Goal: Find specific page/section: Find specific page/section

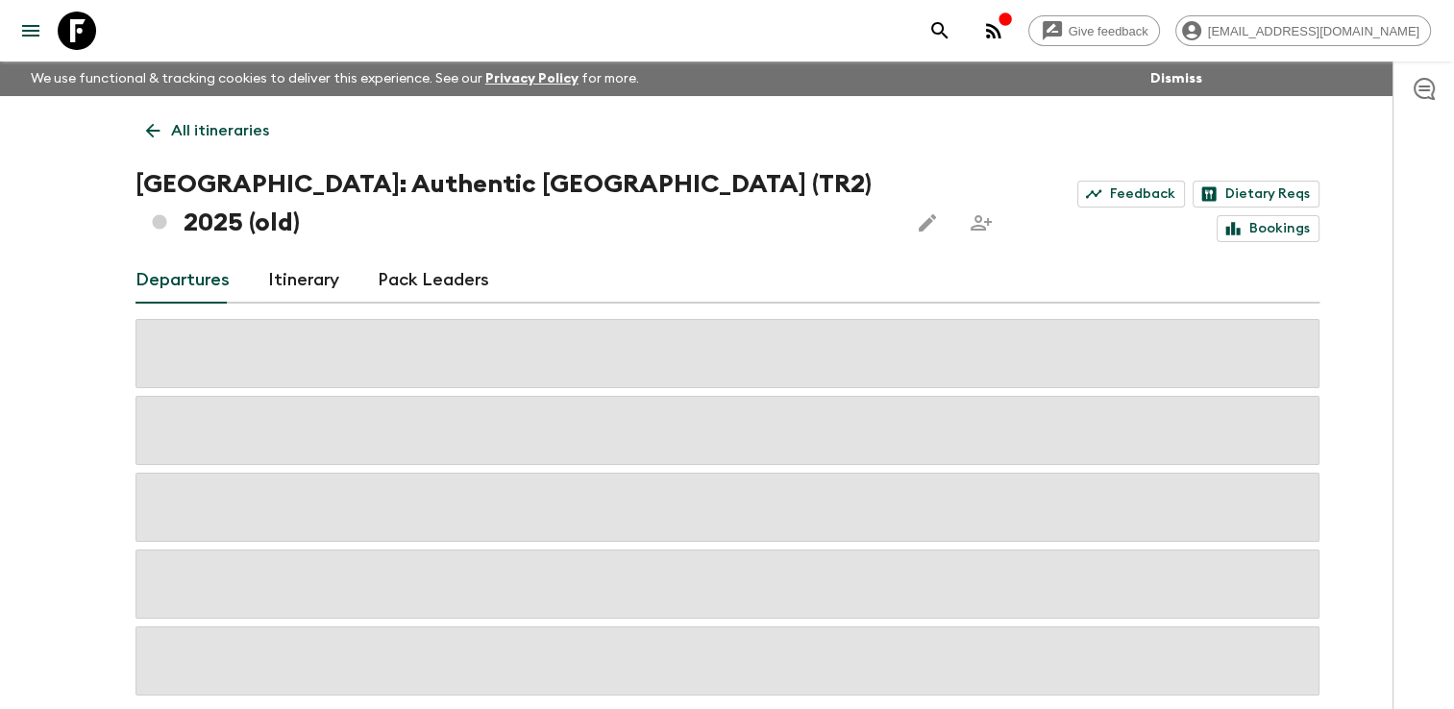
click at [159, 133] on icon at bounding box center [152, 130] width 21 height 21
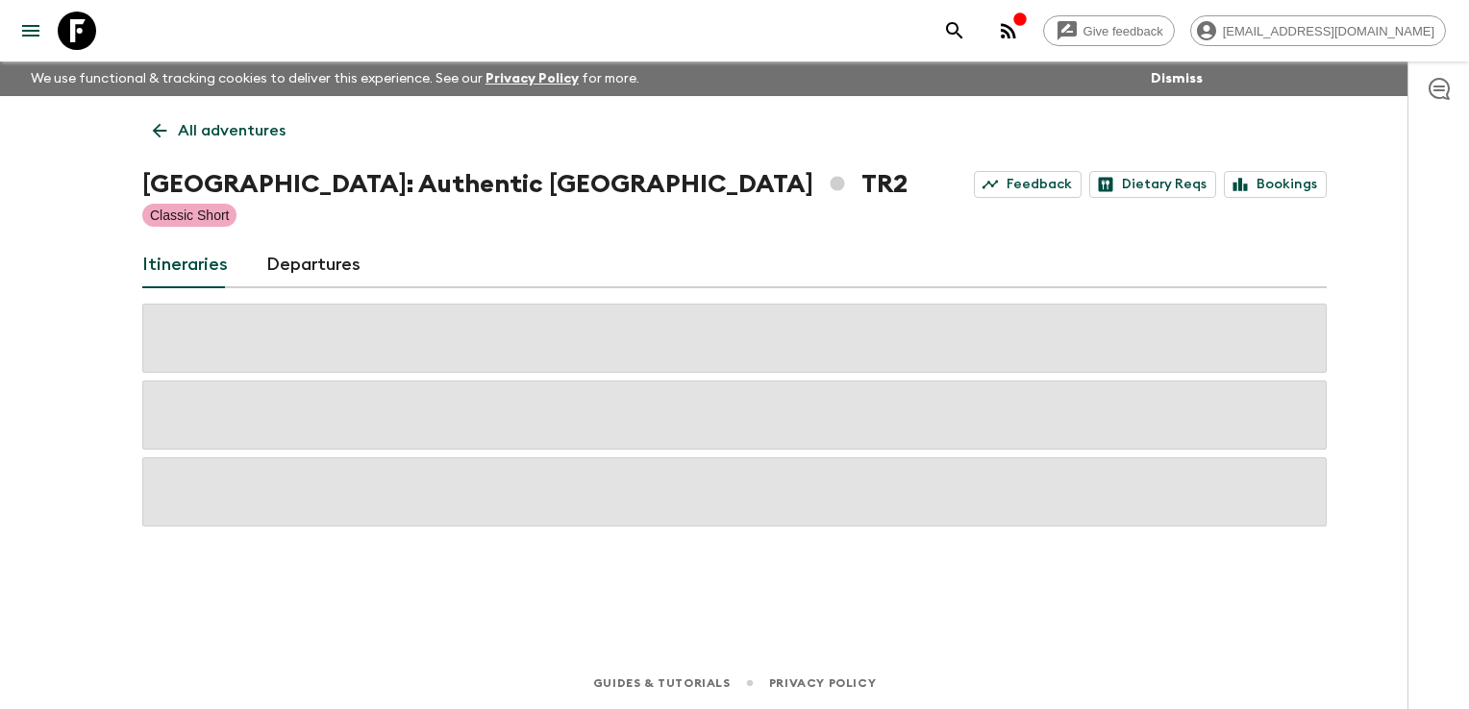
click at [159, 133] on icon at bounding box center [159, 130] width 21 height 21
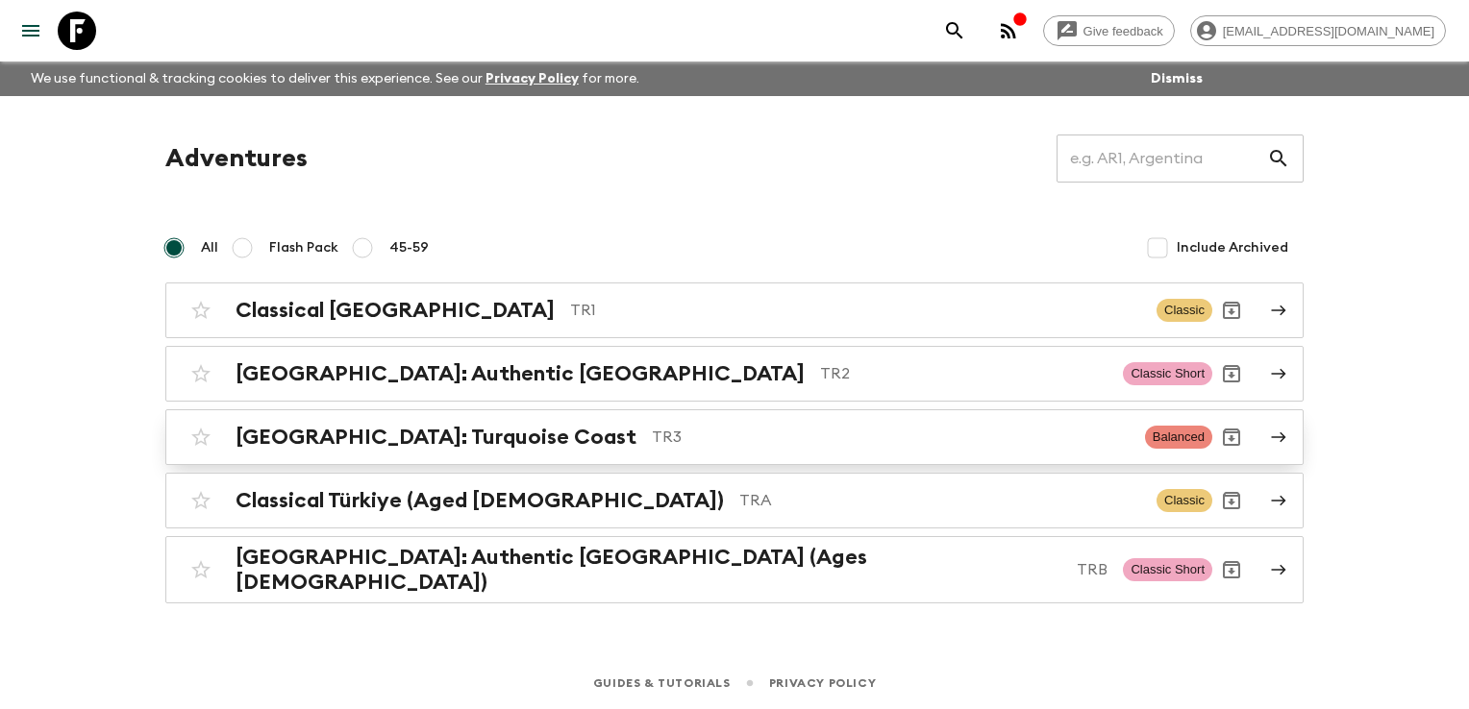
click at [320, 436] on h2 "[GEOGRAPHIC_DATA]: Turquoise Coast" at bounding box center [436, 437] width 401 height 25
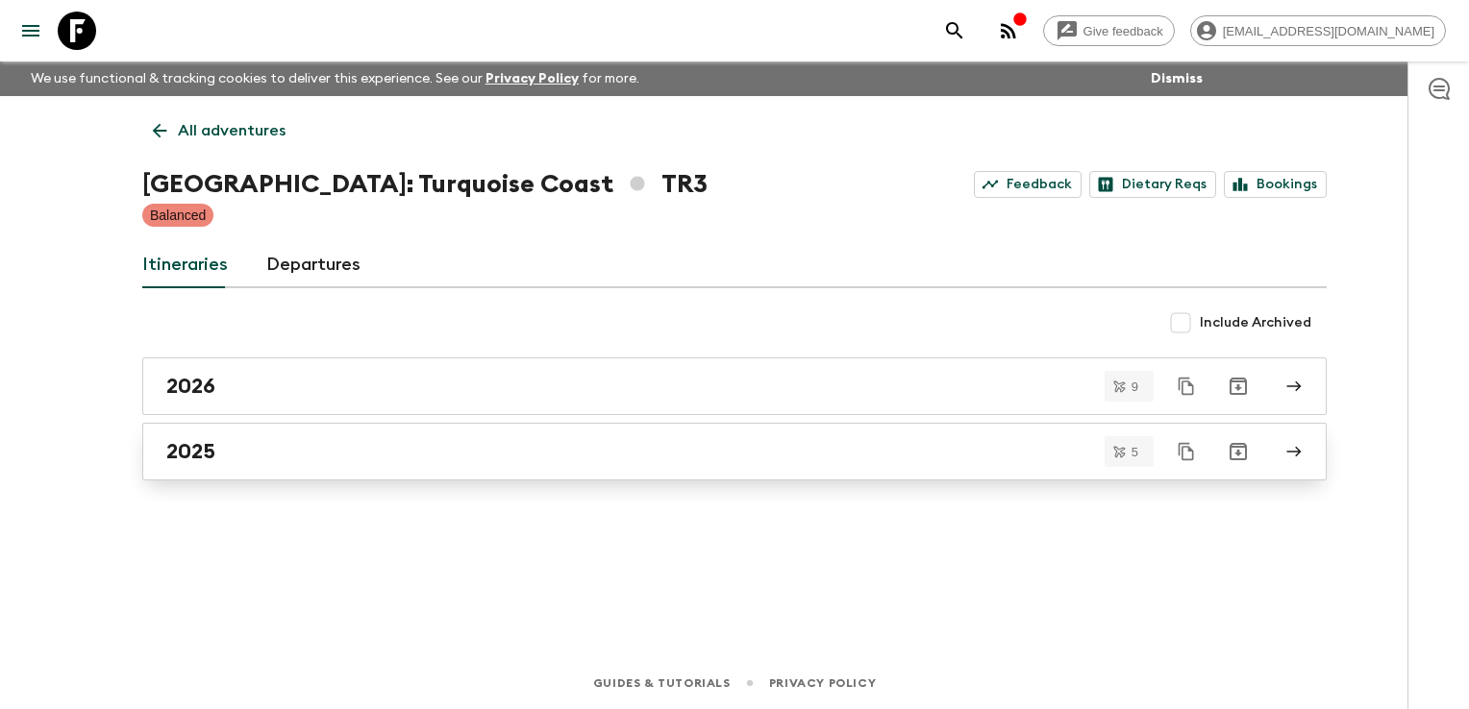
click at [263, 460] on div "2025" at bounding box center [716, 451] width 1100 height 25
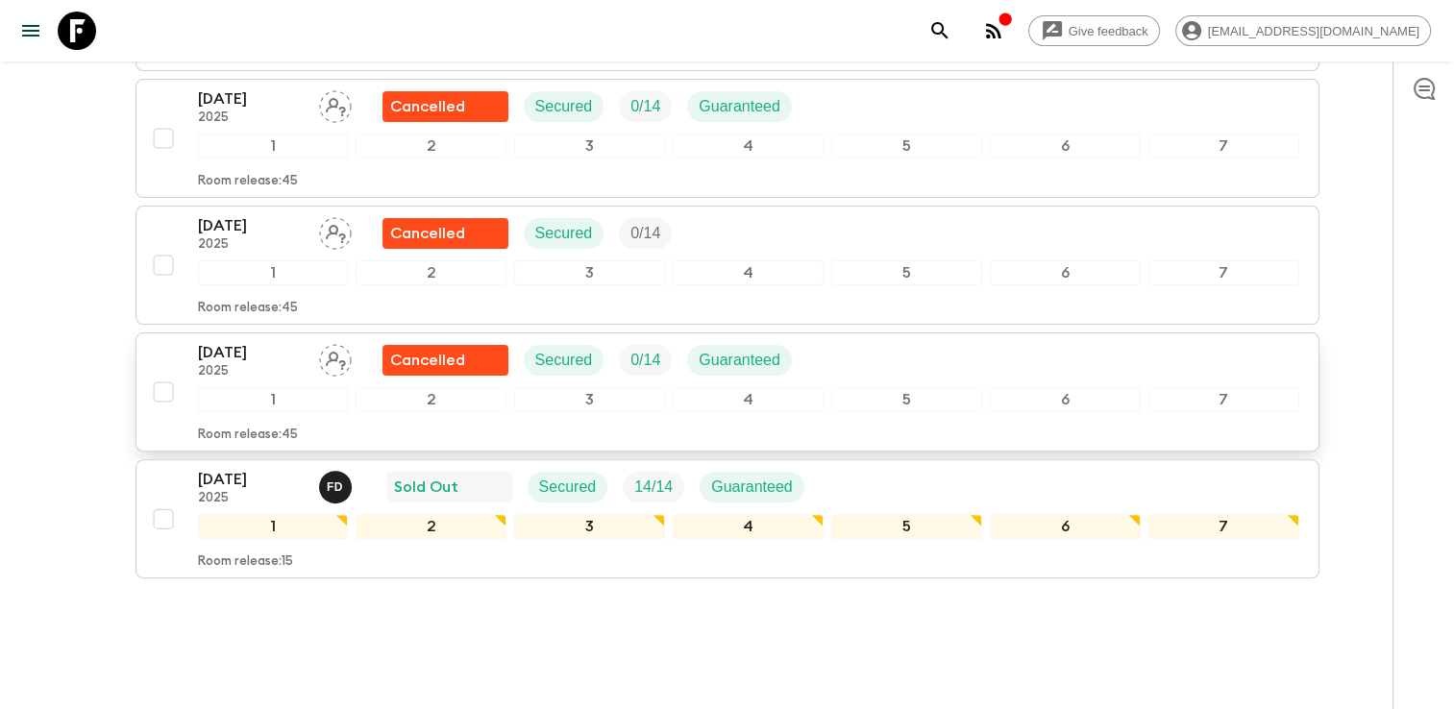
scroll to position [497, 0]
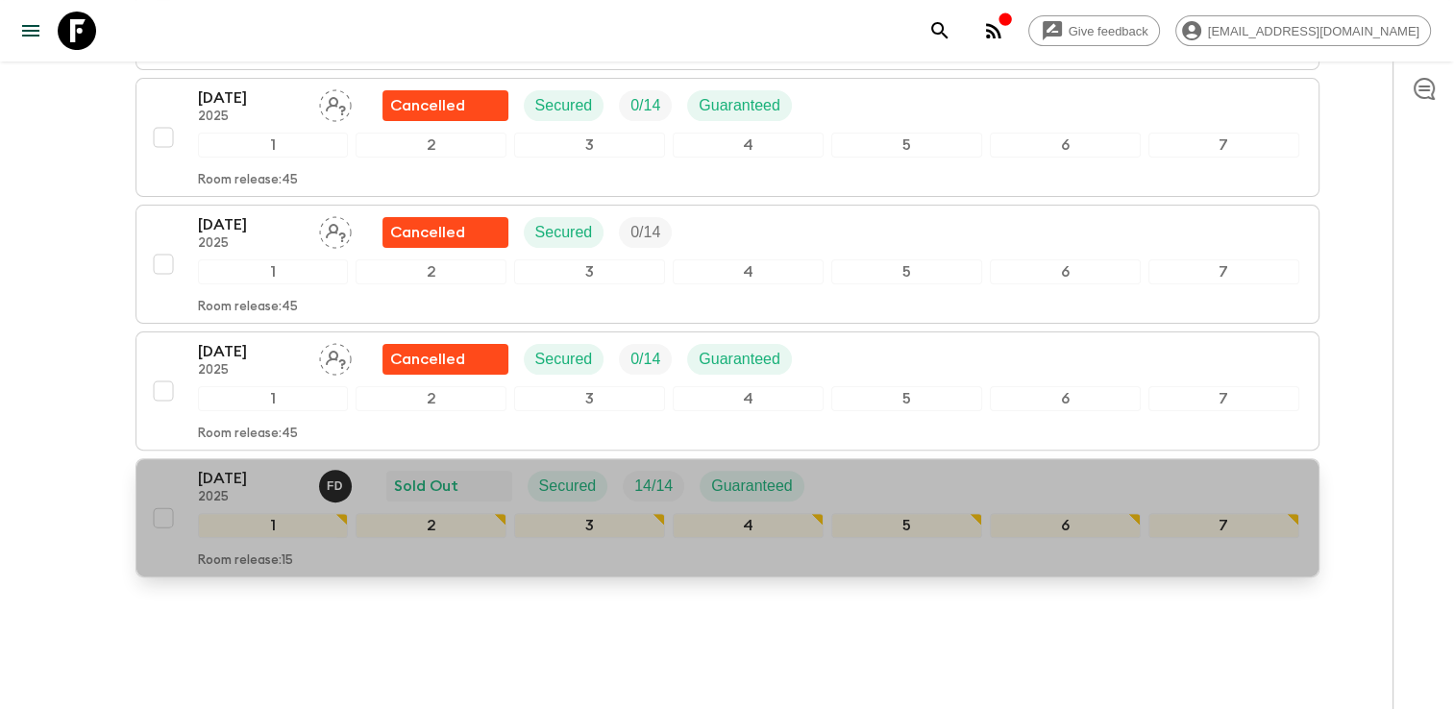
click at [903, 467] on div "19 Oct 2025 2025 F D Sold Out Secured 14 / 14 Guaranteed" at bounding box center [749, 486] width 1102 height 38
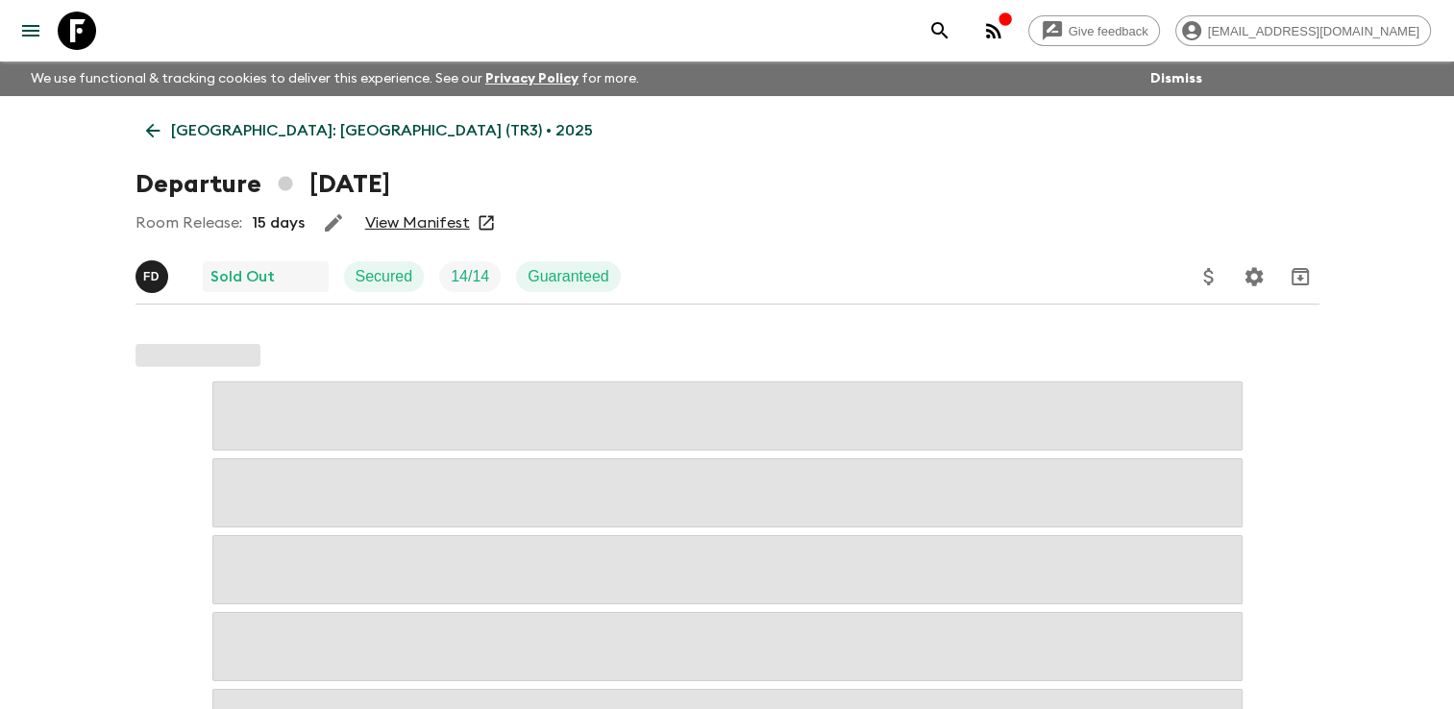
click at [402, 221] on link "View Manifest" at bounding box center [417, 222] width 105 height 19
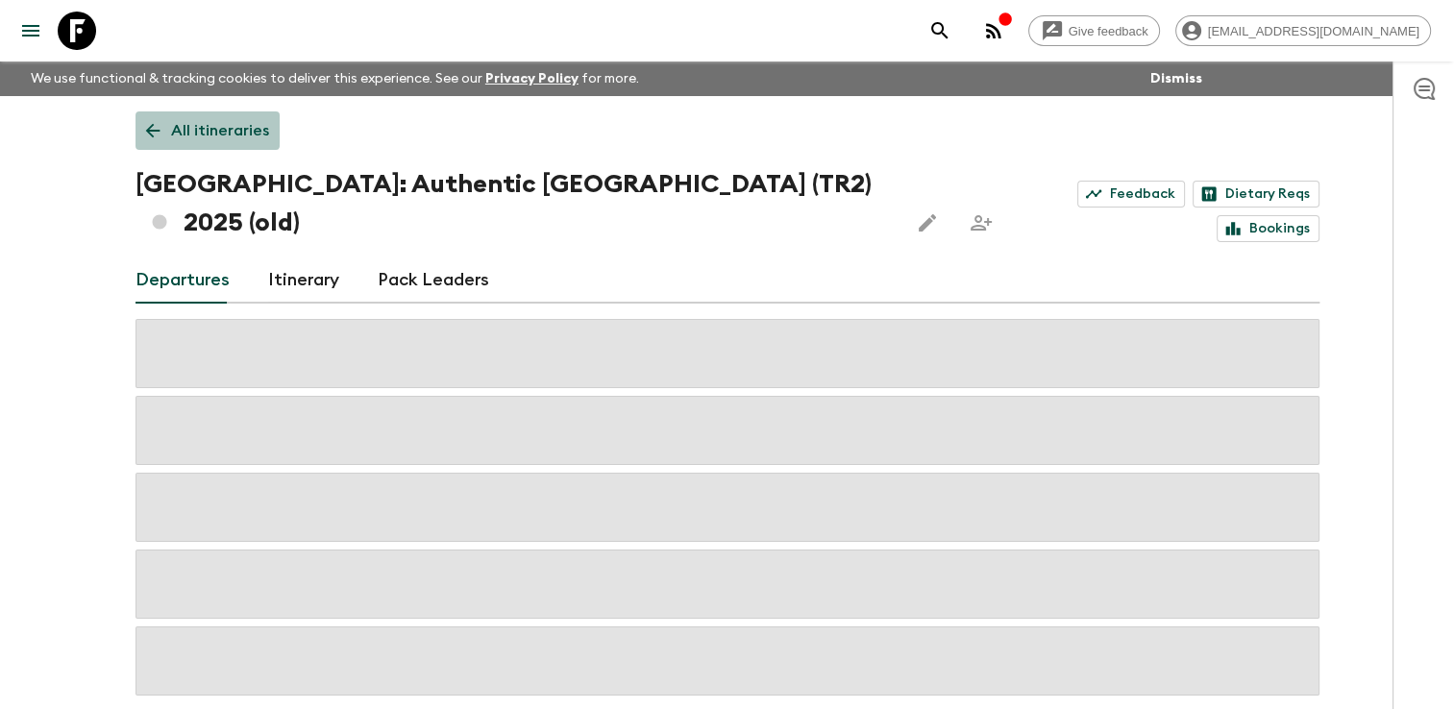
click at [173, 122] on p "All itineraries" at bounding box center [220, 130] width 98 height 23
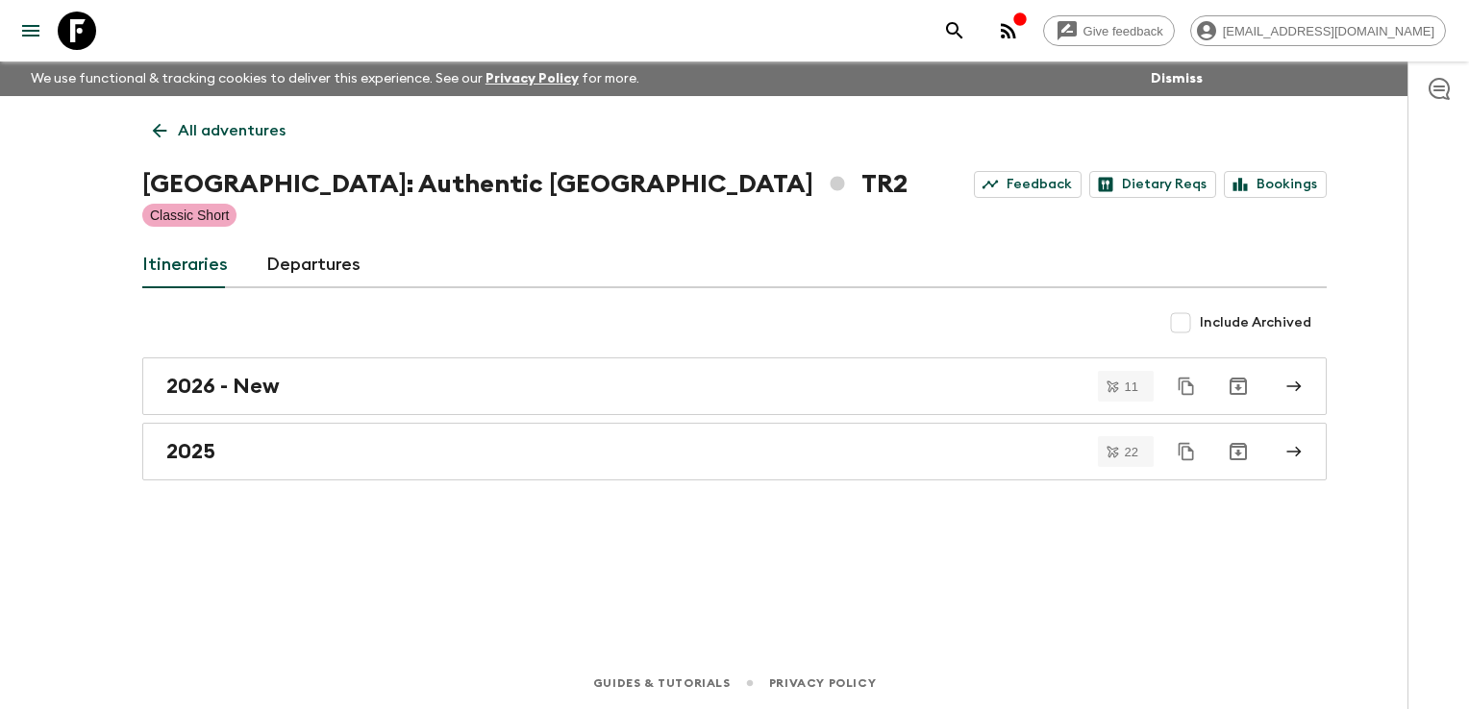
click at [173, 122] on link "All adventures" at bounding box center [219, 131] width 154 height 38
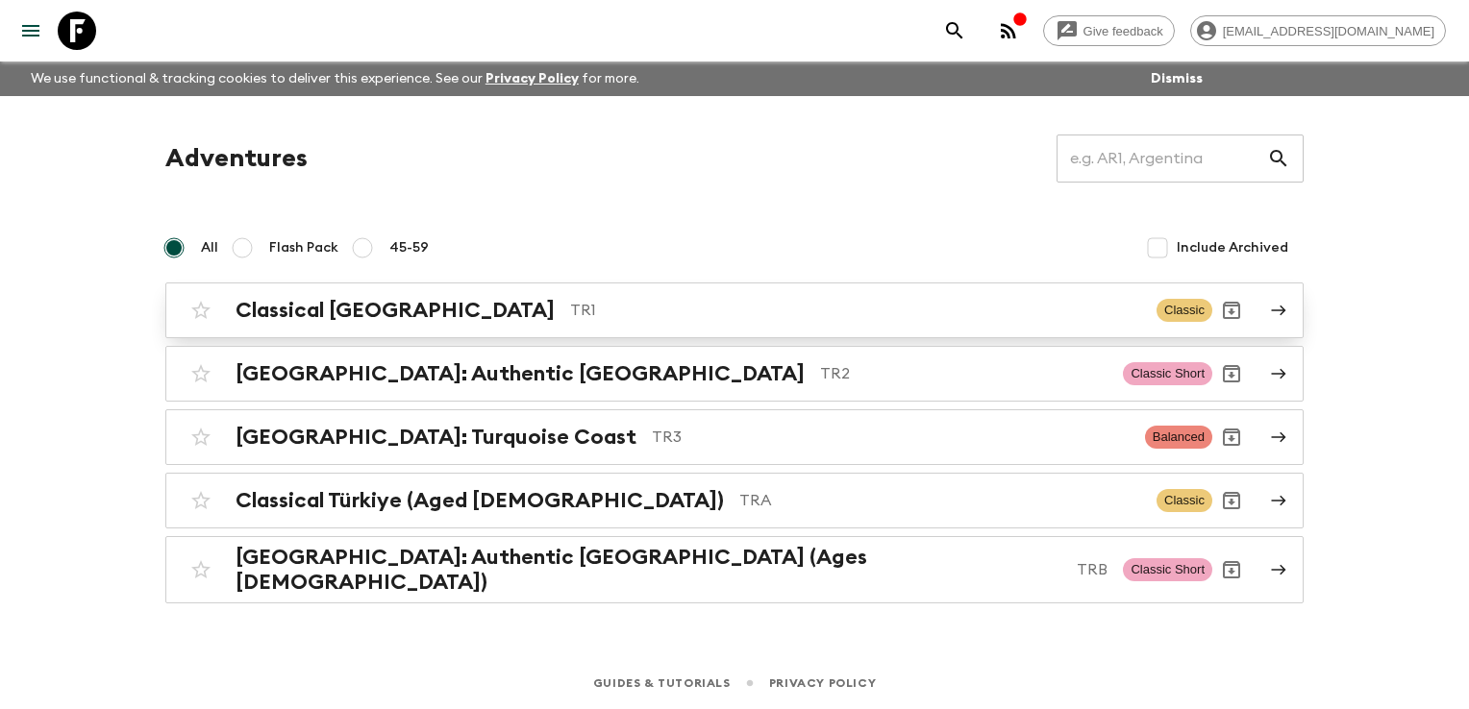
click at [323, 313] on h2 "Classical [GEOGRAPHIC_DATA]" at bounding box center [395, 310] width 319 height 25
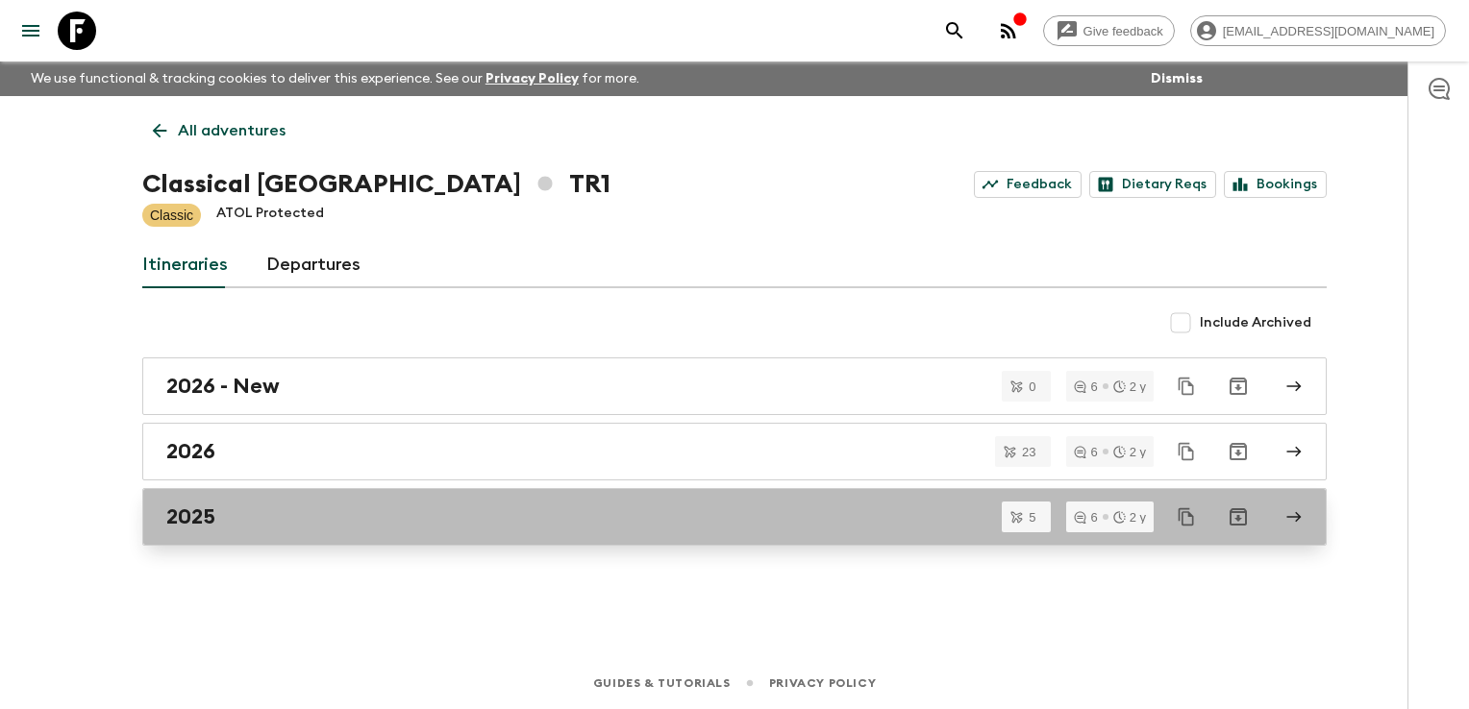
click at [285, 513] on div "2025" at bounding box center [716, 517] width 1100 height 25
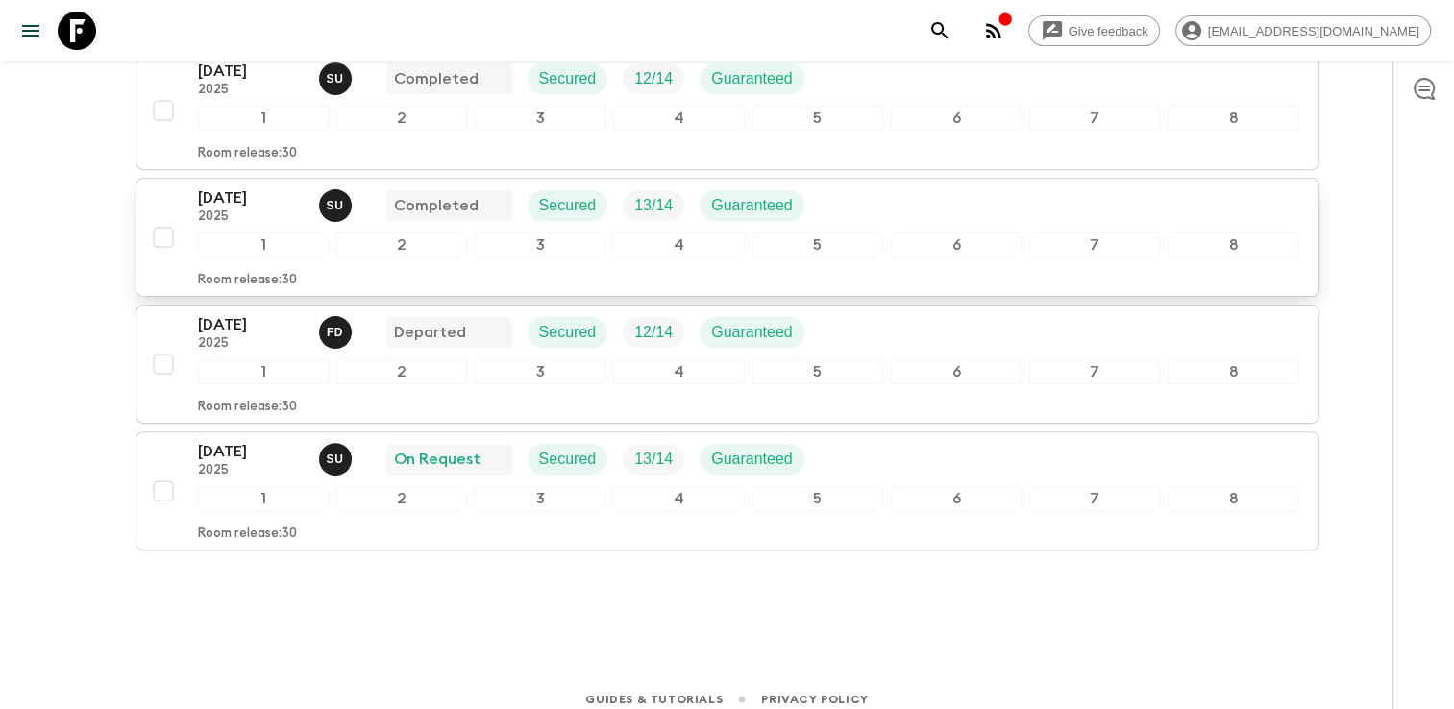
scroll to position [497, 0]
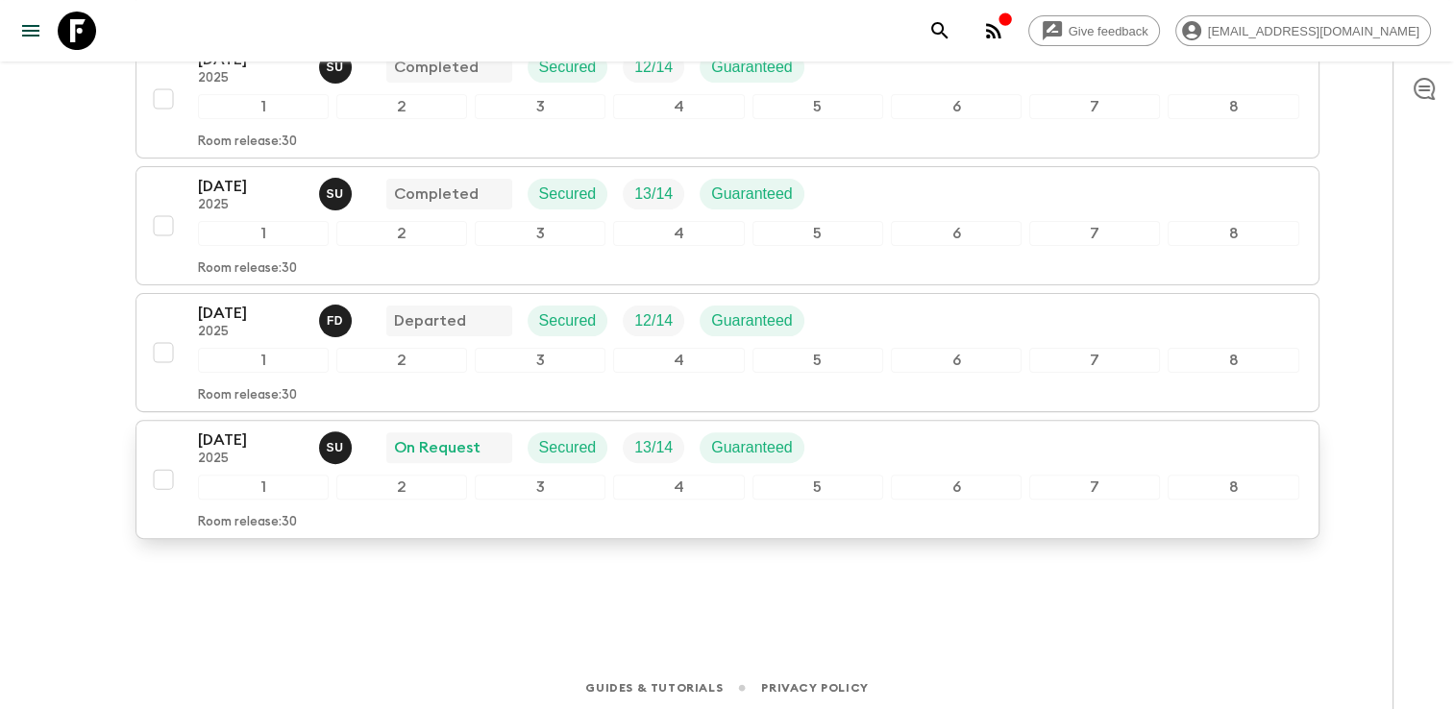
click at [862, 450] on div "[DATE] 2025 S U On Request Secured 13 / 14 Guaranteed" at bounding box center [749, 448] width 1102 height 38
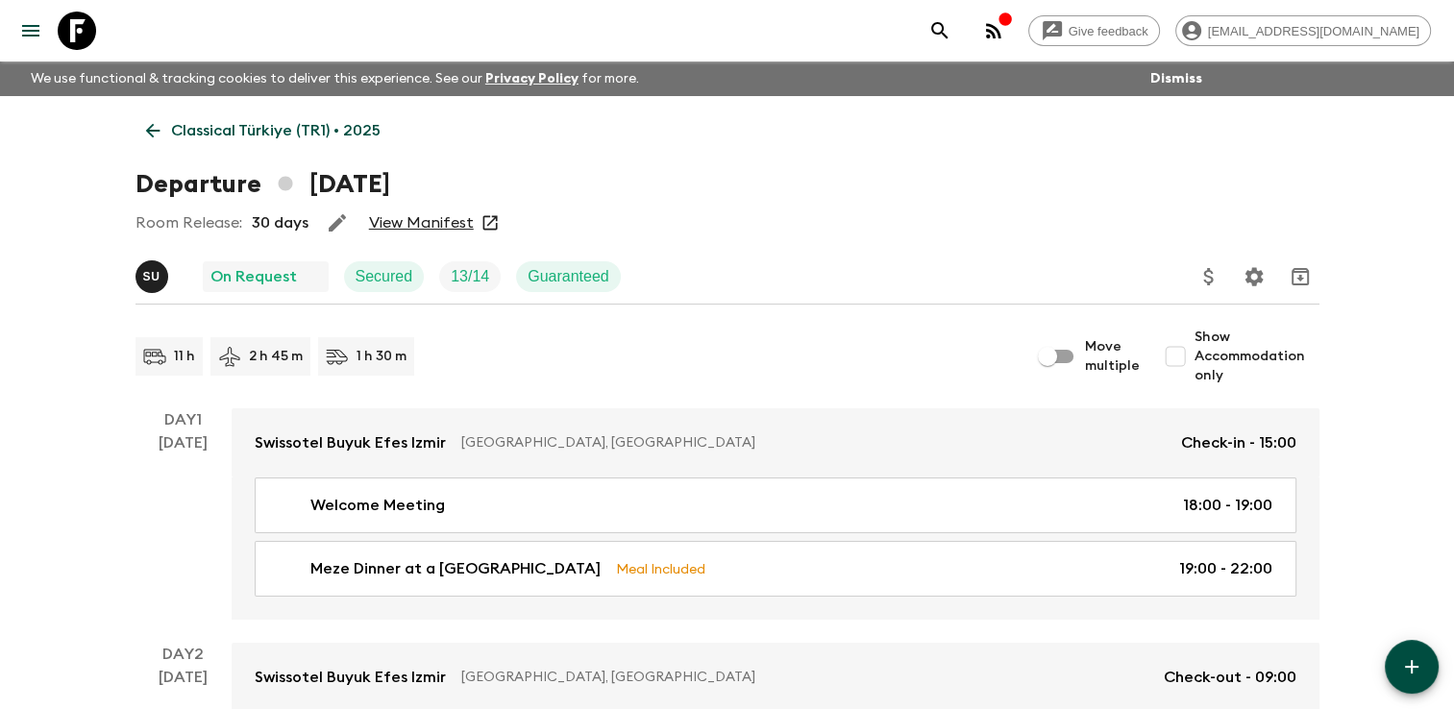
click at [433, 219] on link "View Manifest" at bounding box center [421, 222] width 105 height 19
